Goal: Task Accomplishment & Management: Manage account settings

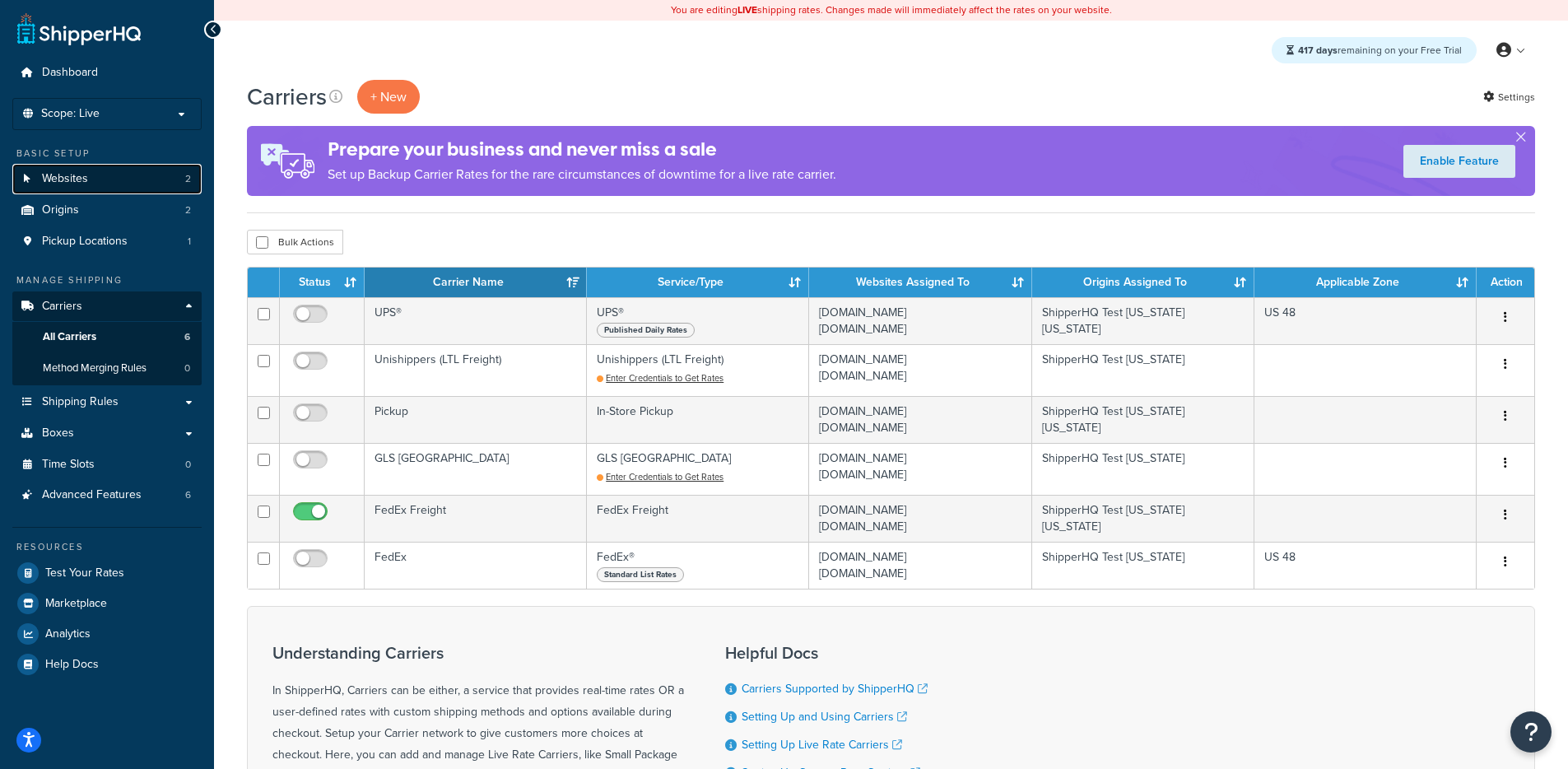
click at [92, 184] on link "Websites 2" at bounding box center [107, 179] width 190 height 31
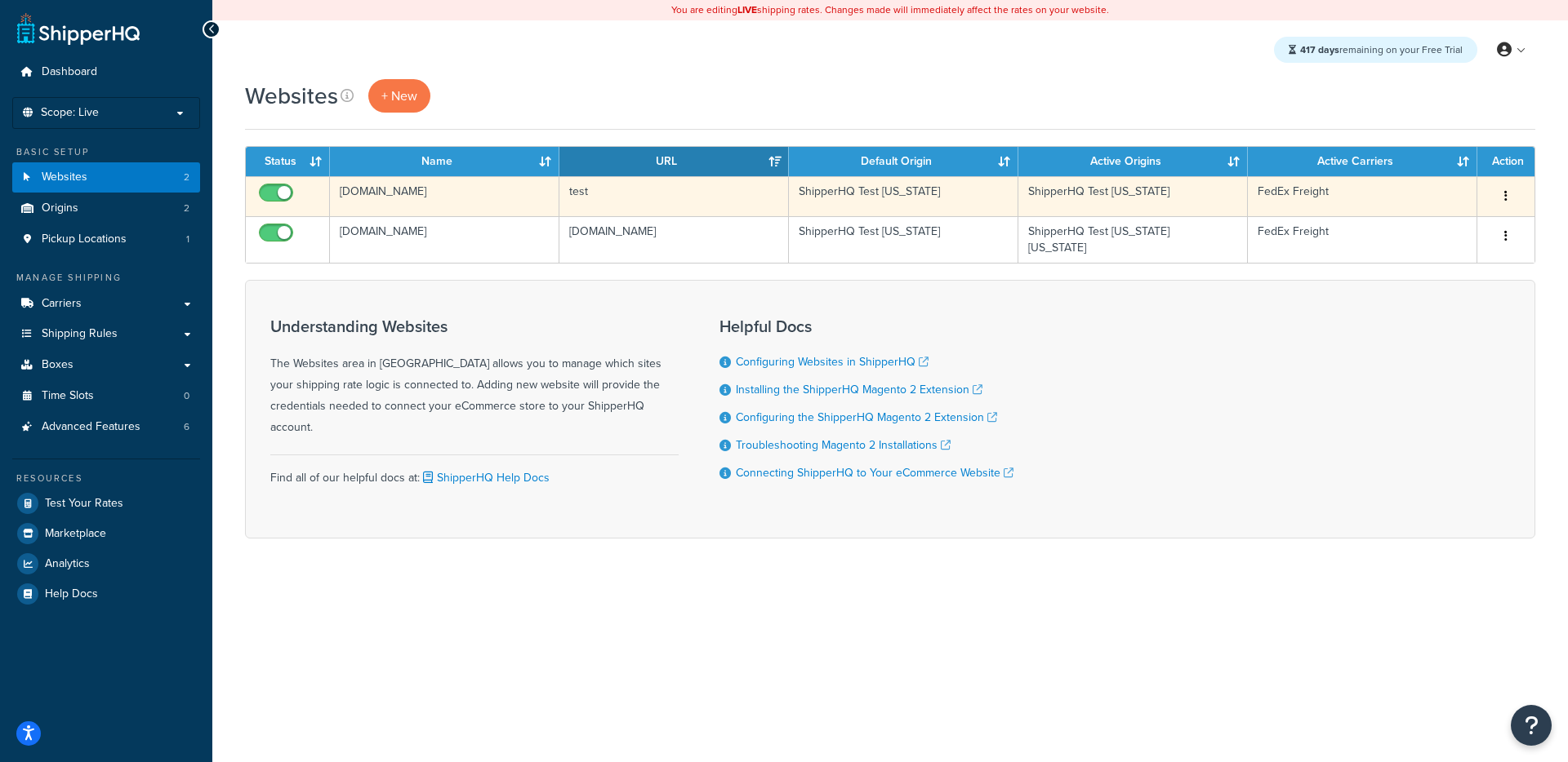
click at [643, 190] on td "test" at bounding box center [674, 197] width 230 height 40
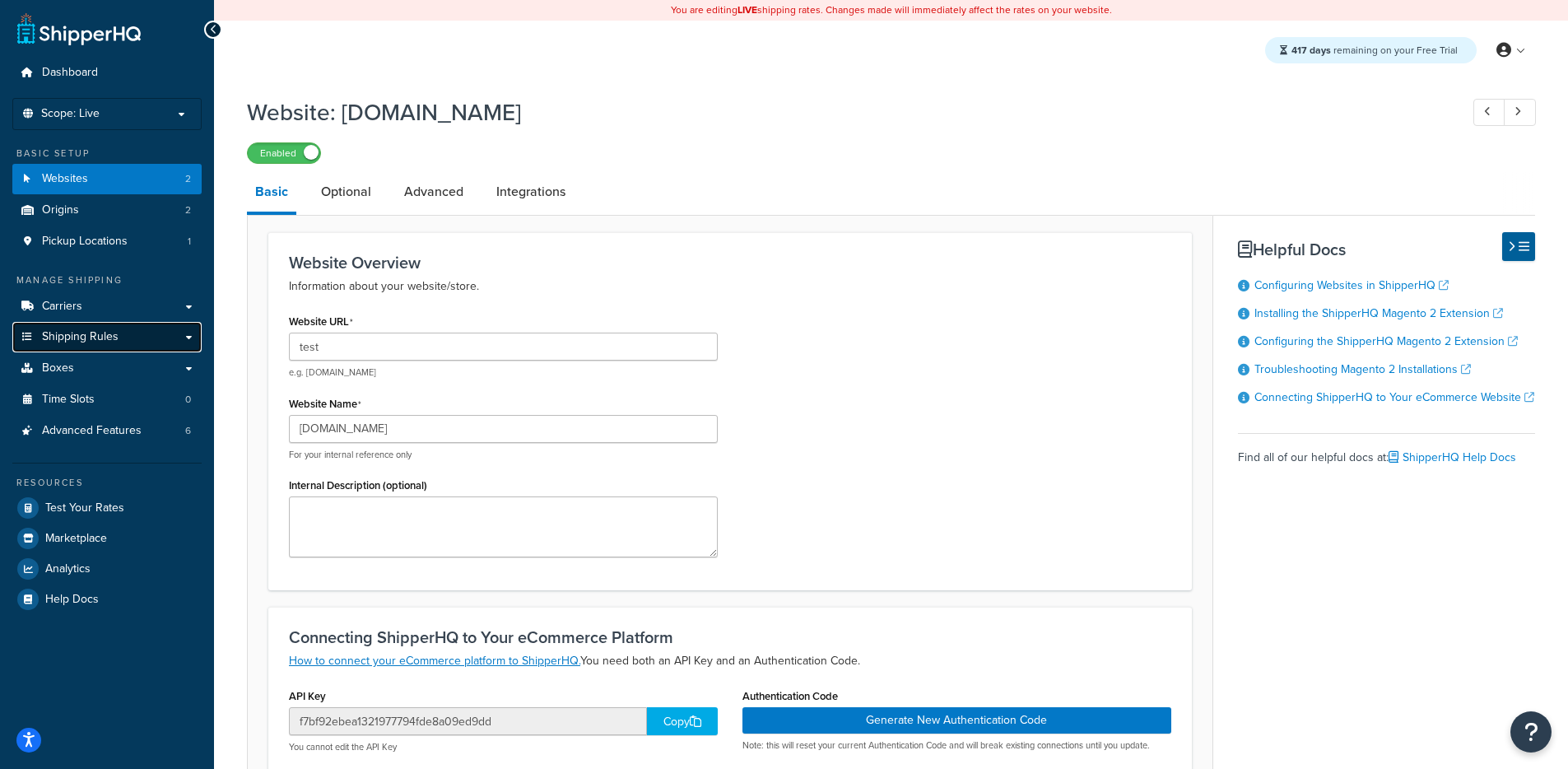
click at [59, 326] on link "Shipping Rules" at bounding box center [107, 337] width 190 height 31
click at [63, 317] on link "Carriers" at bounding box center [107, 307] width 190 height 31
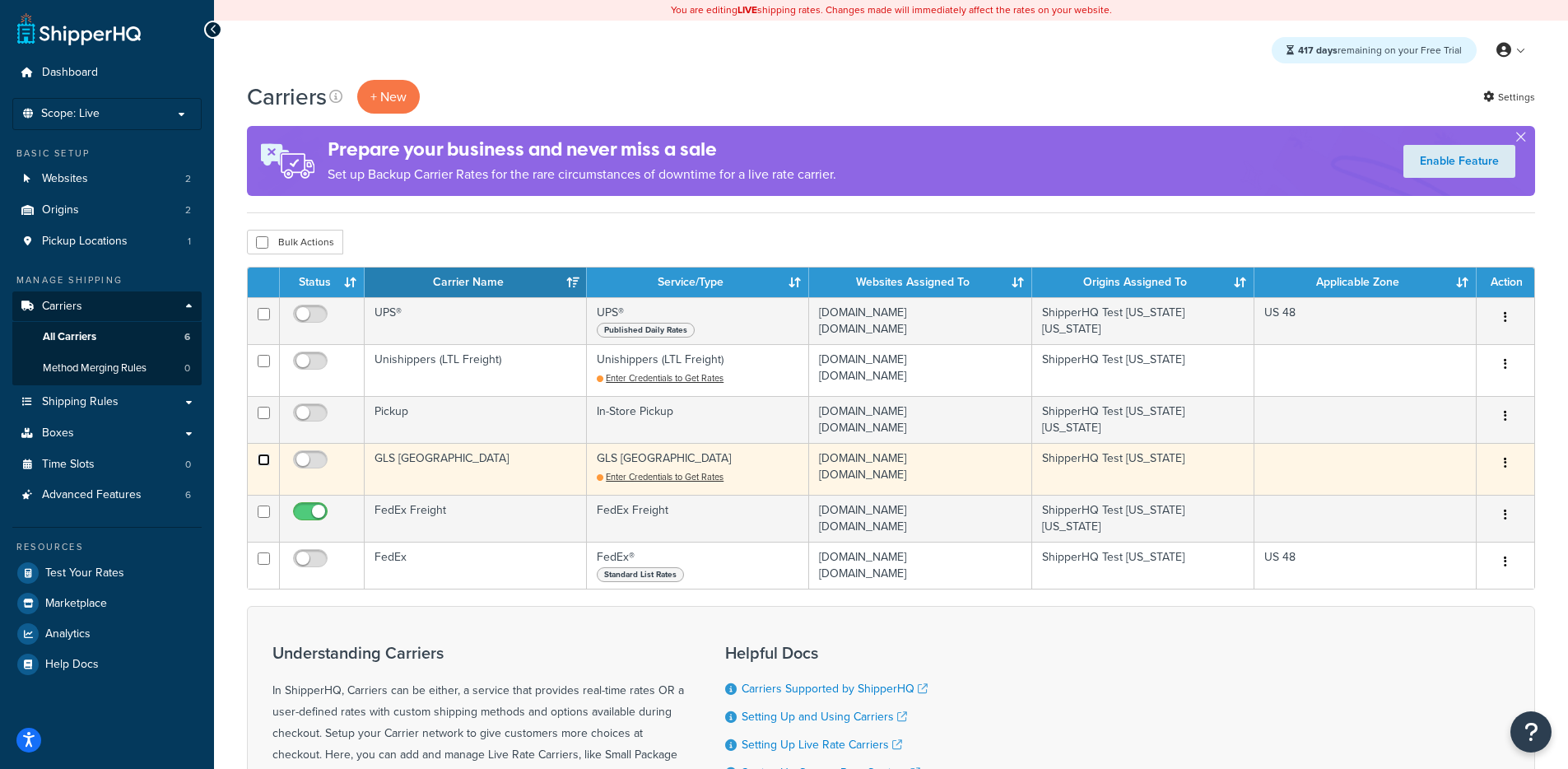
click at [261, 463] on input "checkbox" at bounding box center [264, 460] width 12 height 12
checkbox input "true"
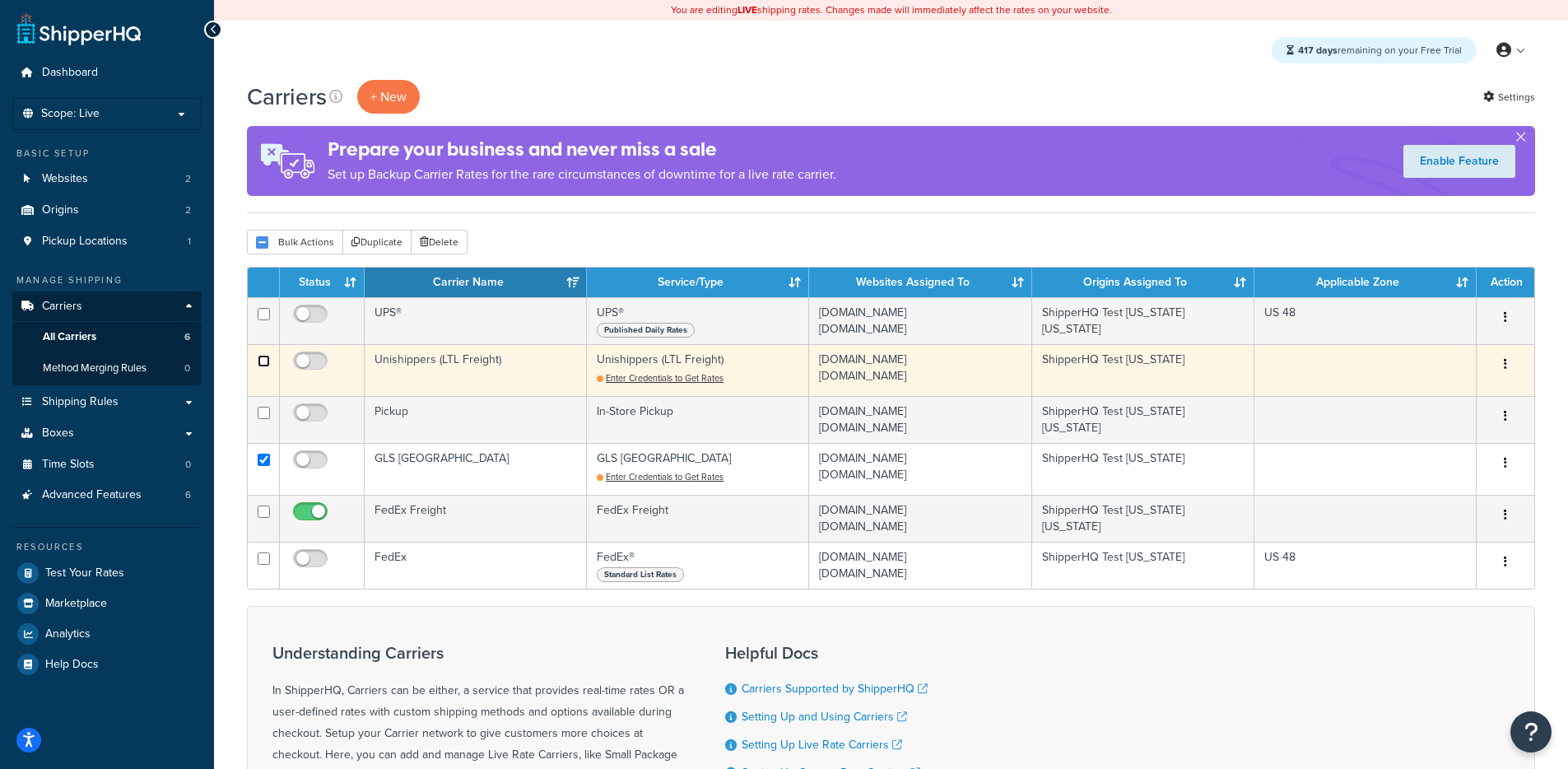
click at [265, 364] on input "checkbox" at bounding box center [264, 361] width 12 height 12
checkbox input "true"
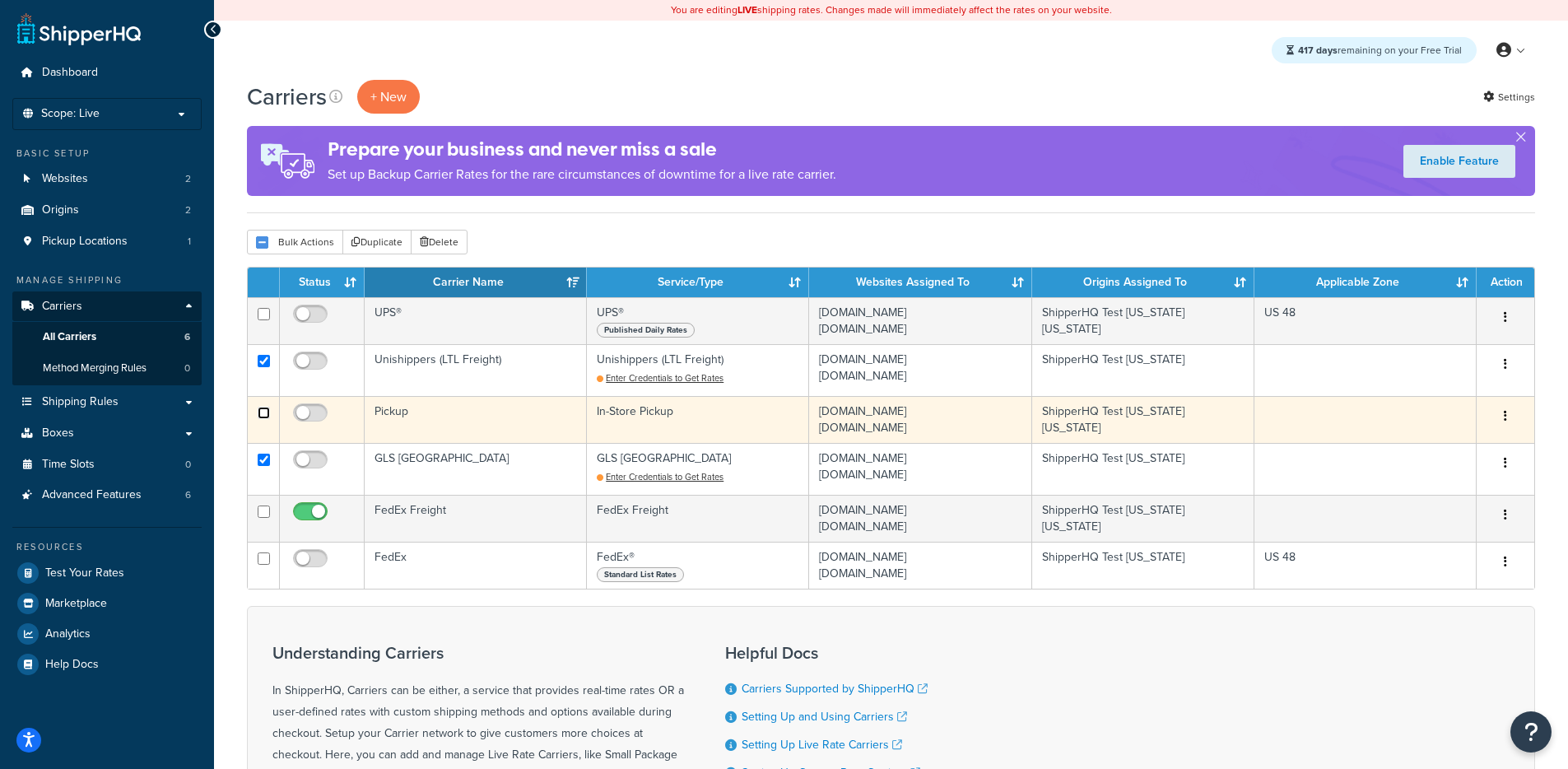
click at [265, 415] on input "checkbox" at bounding box center [264, 413] width 12 height 12
click at [265, 418] on input "checkbox" at bounding box center [264, 413] width 12 height 12
checkbox input "false"
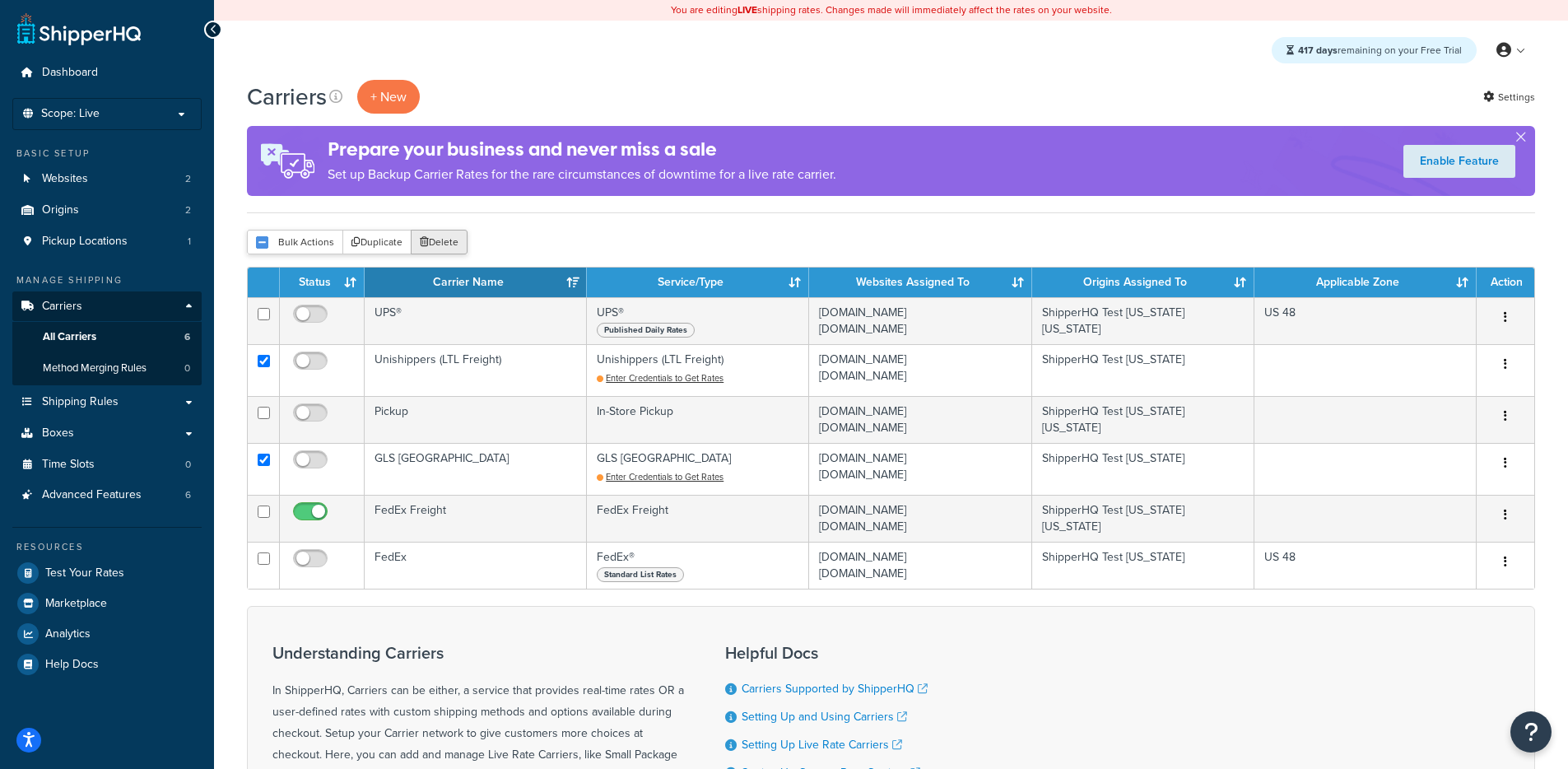
click at [439, 236] on button "Delete" at bounding box center [439, 242] width 57 height 24
